Goal: Ask a question

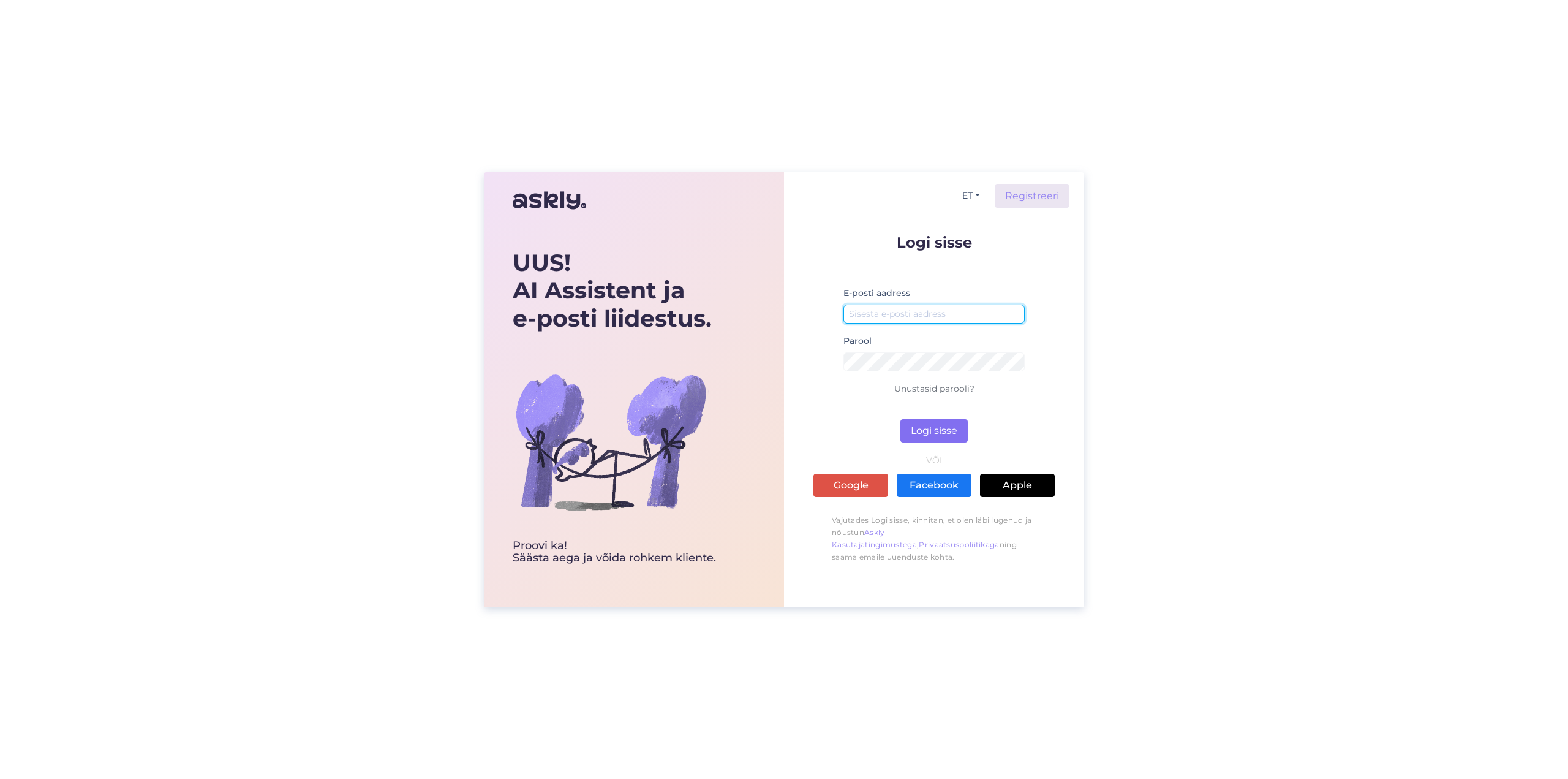
type input "[EMAIL_ADDRESS][DOMAIN_NAME]"
click at [929, 433] on button "Logi sisse" at bounding box center [934, 431] width 68 height 23
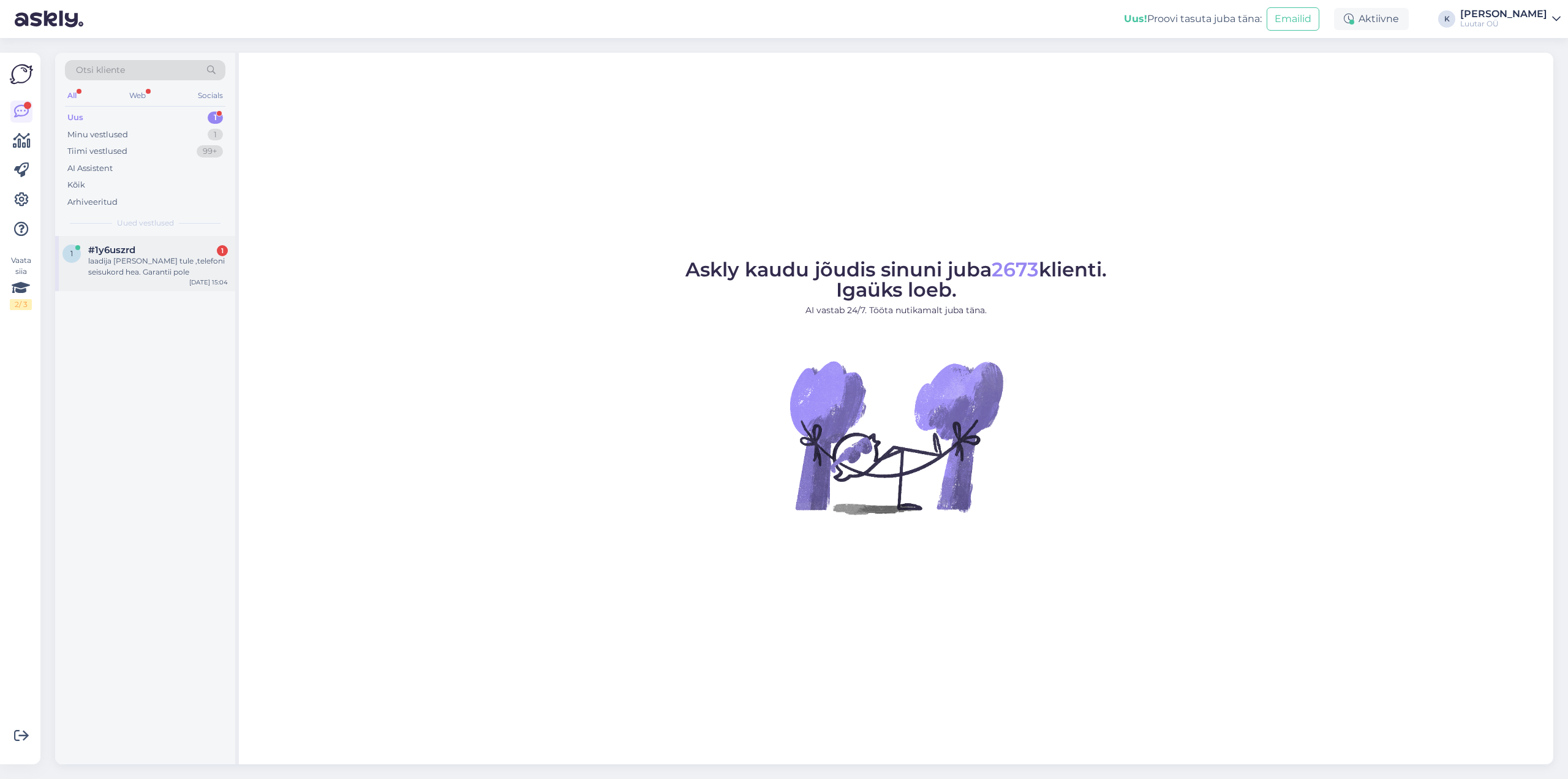
click at [114, 260] on div "laadija [PERSON_NAME] tule ,telefoni seisukord hea. Garantii pole" at bounding box center [158, 266] width 140 height 22
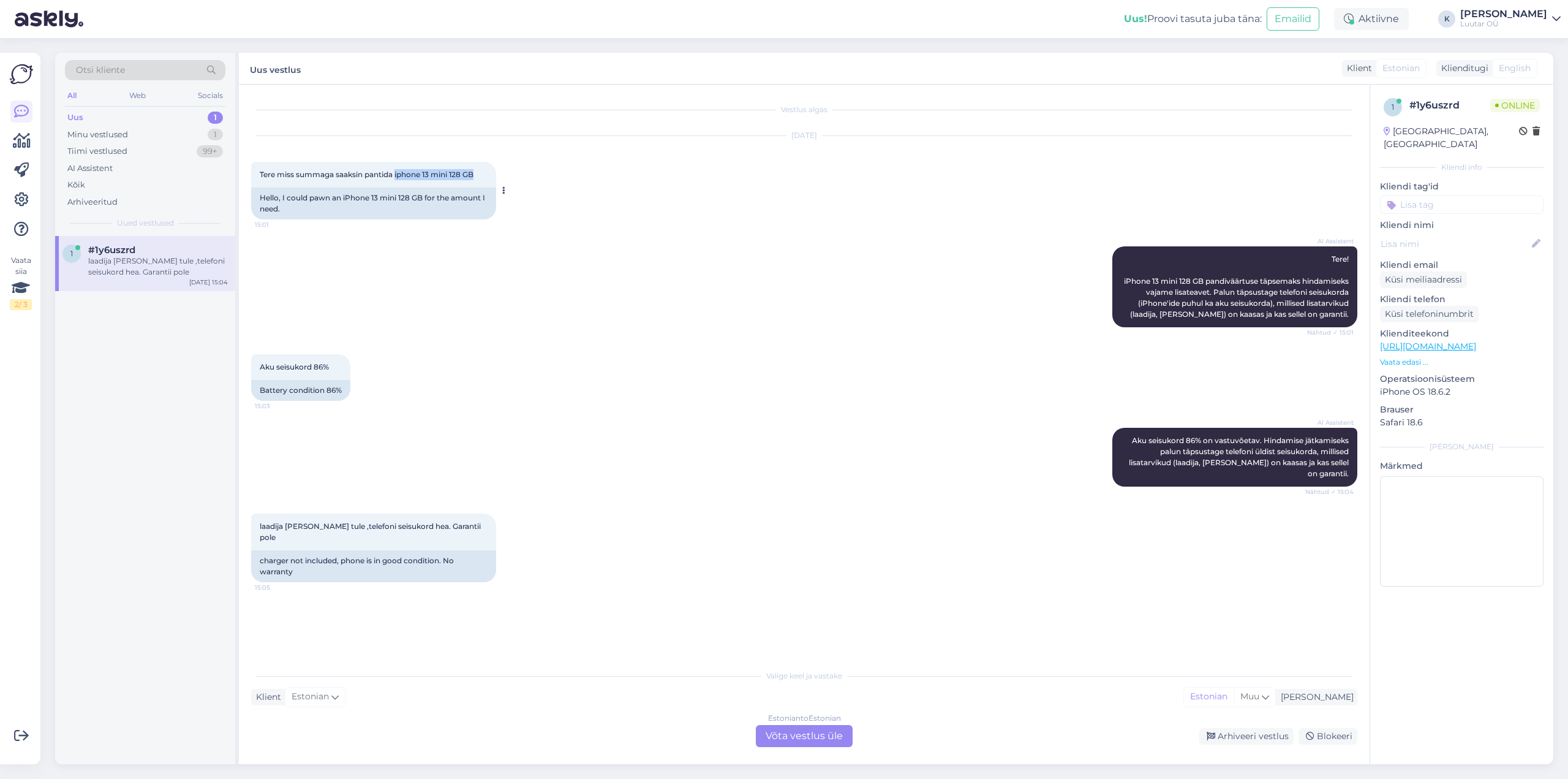
drag, startPoint x: 397, startPoint y: 172, endPoint x: 481, endPoint y: 170, distance: 84.0
click at [481, 170] on div "Tere miss summaga saaksin pantida iphone 13 mini 128 GB 15:01" at bounding box center [374, 175] width 245 height 26
copy span "iphone 13 mini 128 GB"
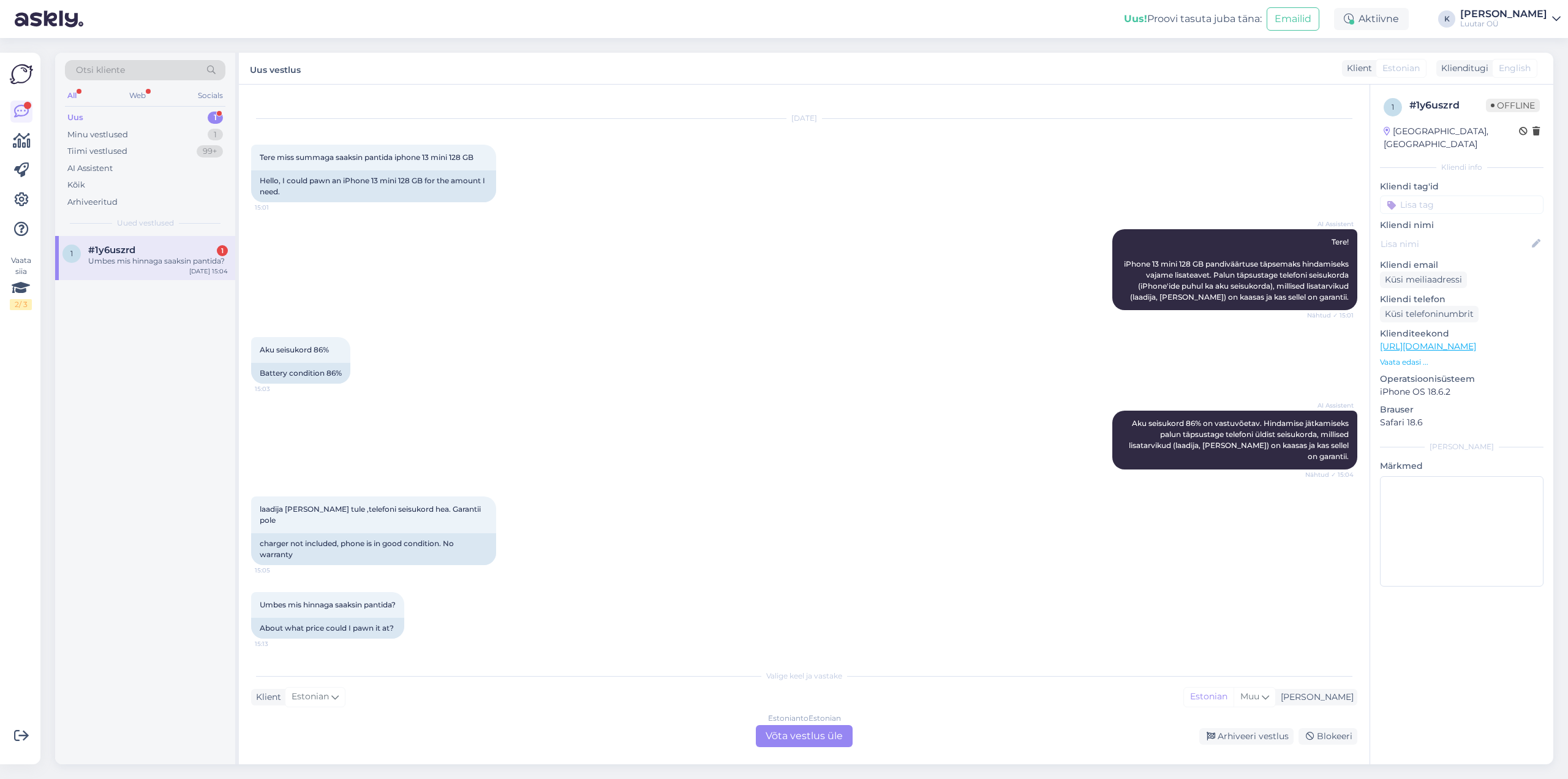
click at [793, 733] on div "Estonian to Estonian Võta vestlus üle" at bounding box center [805, 735] width 97 height 22
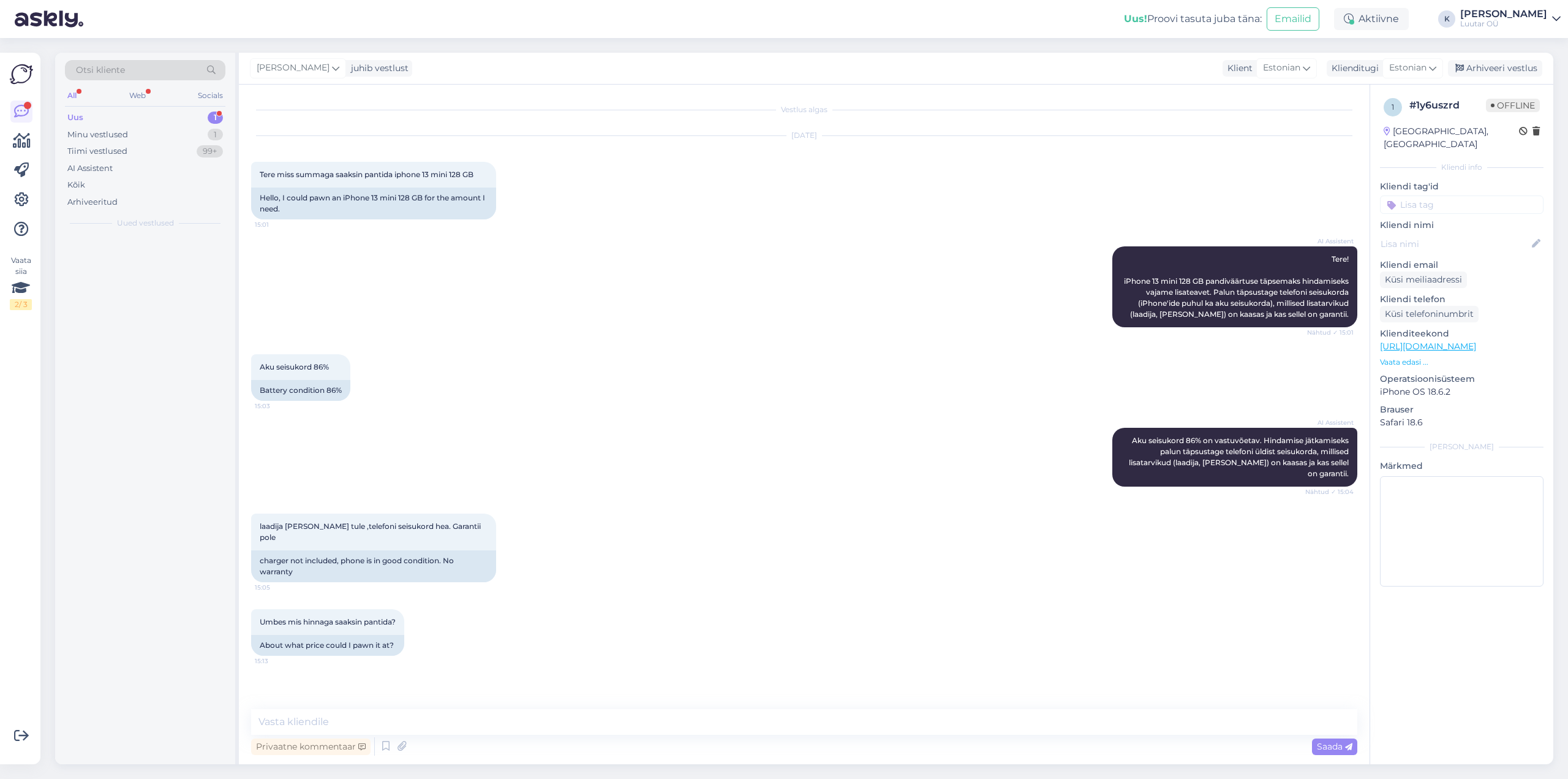
scroll to position [0, 0]
click at [785, 719] on textarea at bounding box center [804, 722] width 1107 height 26
type textarea "Tere!"
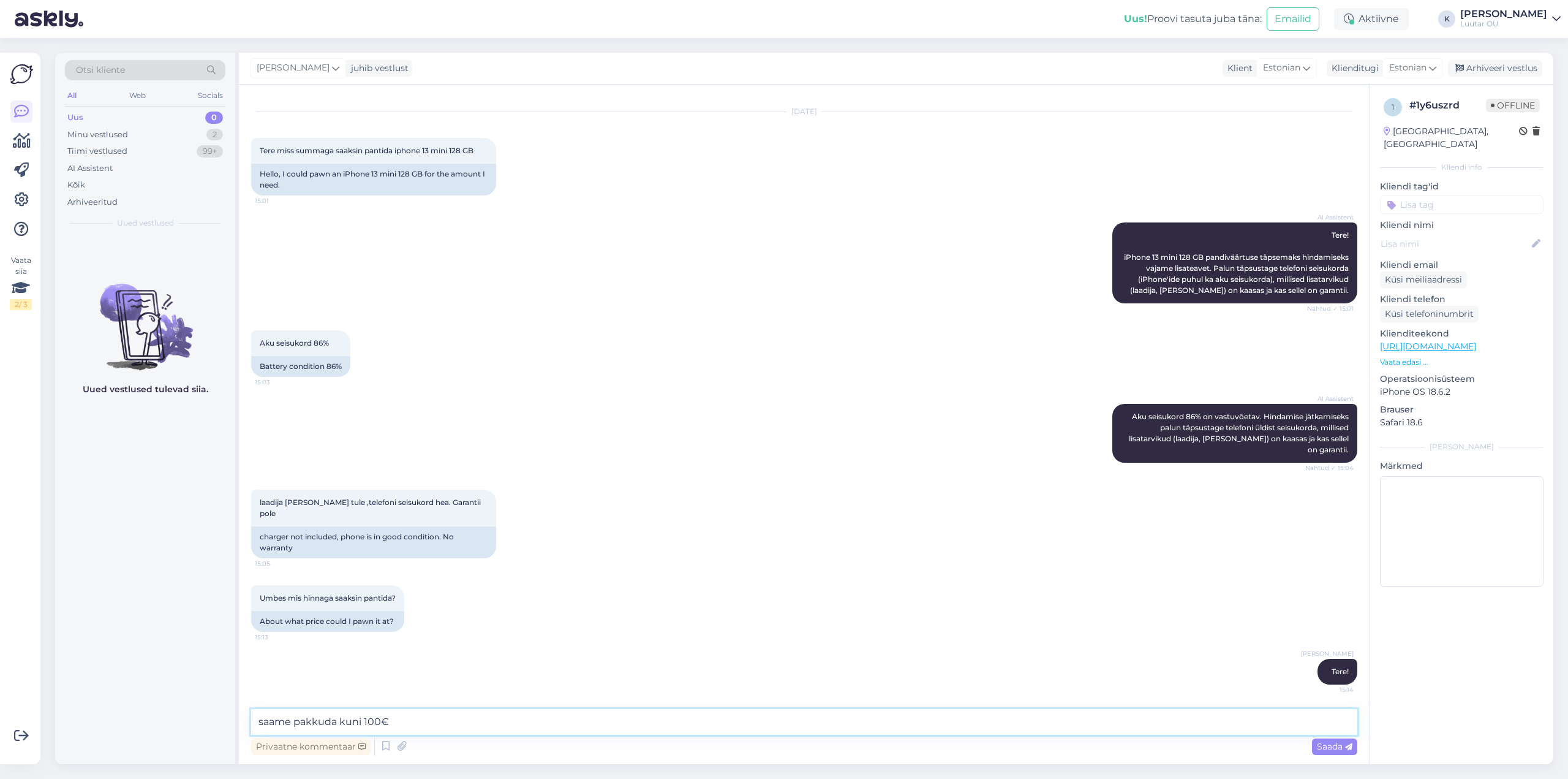
type textarea "saame pakkuda kuni 100€�"
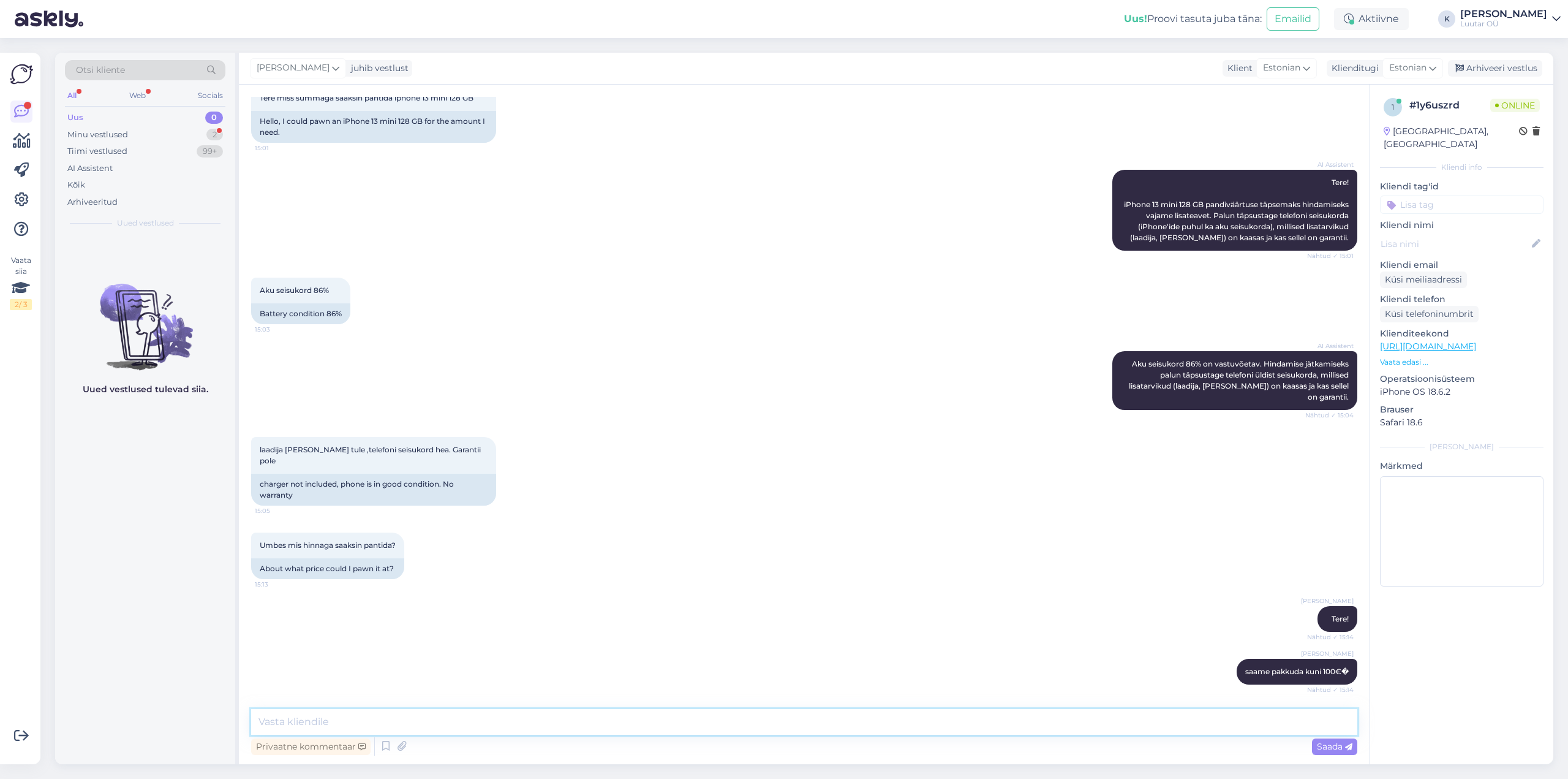
scroll to position [129, 0]
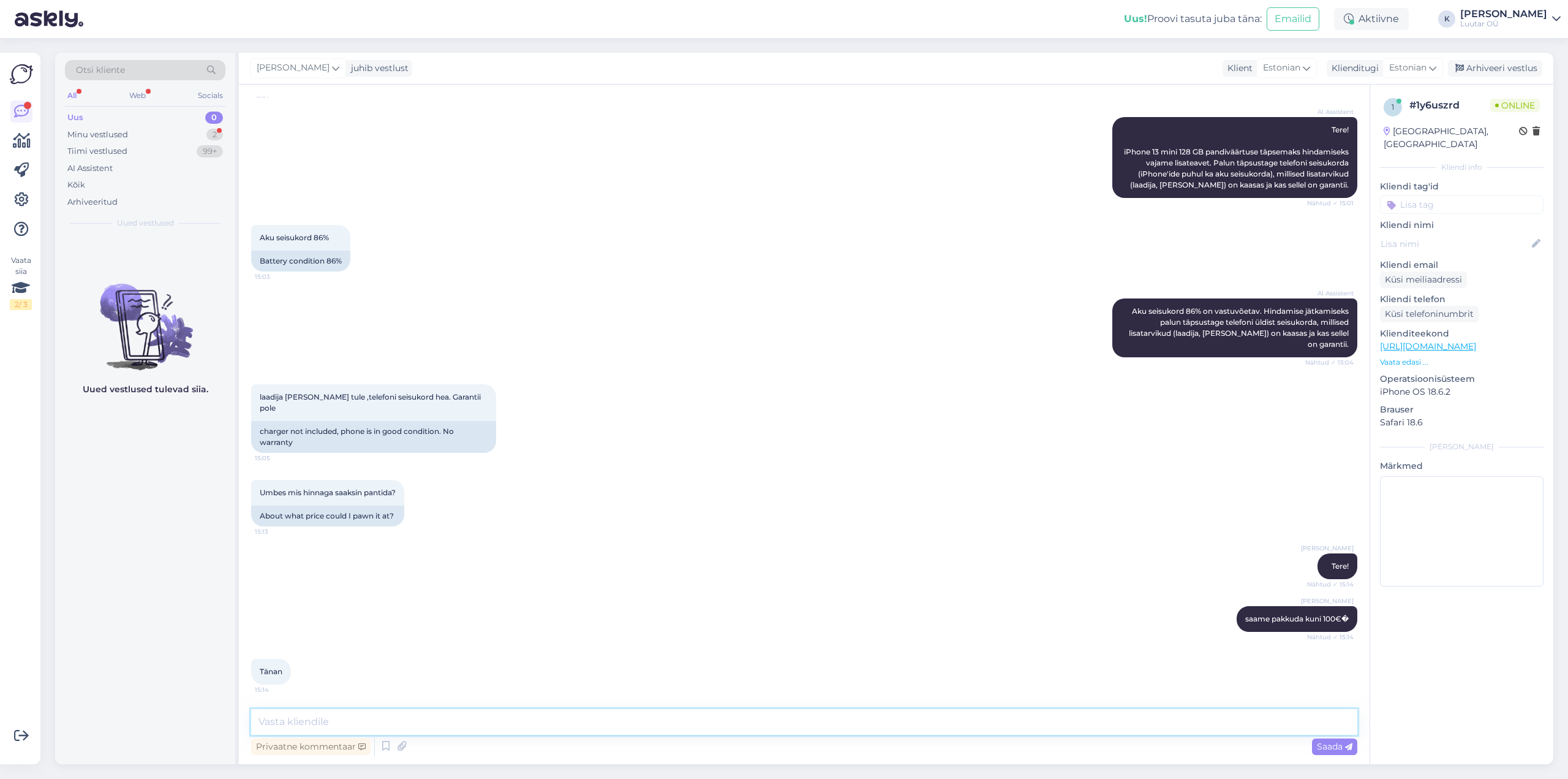
click at [524, 716] on textarea at bounding box center [804, 722] width 1107 height 26
type textarea "Palun"
